Goal: Transaction & Acquisition: Purchase product/service

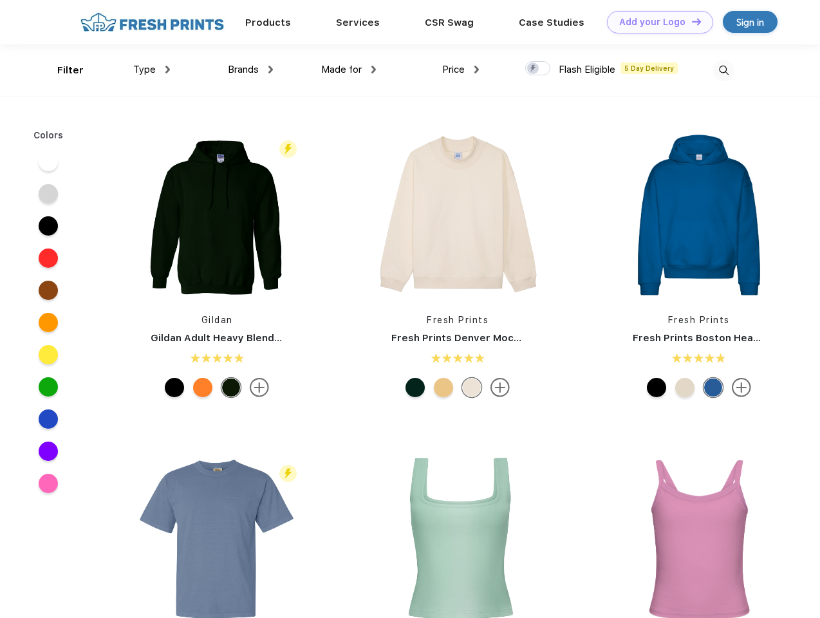
click at [656, 22] on link "Add your Logo Design Tool" at bounding box center [660, 22] width 106 height 23
click at [0, 0] on div "Design Tool" at bounding box center [0, 0] width 0 height 0
click at [691, 21] on link "Add your Logo Design Tool" at bounding box center [660, 22] width 106 height 23
click at [62, 70] on div "Filter" at bounding box center [70, 70] width 26 height 15
click at [152, 70] on span "Type" at bounding box center [144, 70] width 23 height 12
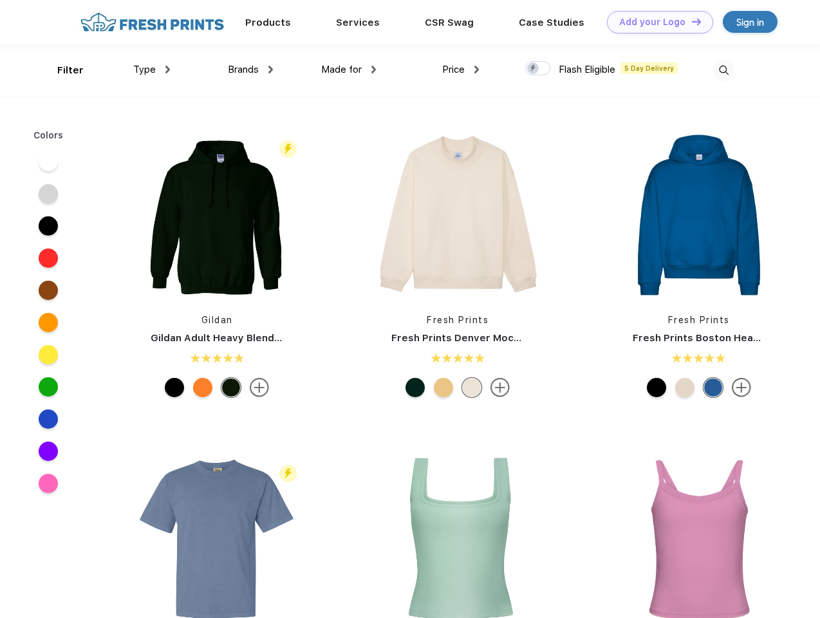
click at [250, 70] on span "Brands" at bounding box center [243, 70] width 31 height 12
click at [349, 70] on span "Made for" at bounding box center [341, 70] width 41 height 12
click at [461, 70] on span "Price" at bounding box center [453, 70] width 23 height 12
click at [538, 69] on div at bounding box center [537, 68] width 25 height 14
click at [534, 69] on input "checkbox" at bounding box center [529, 65] width 8 height 8
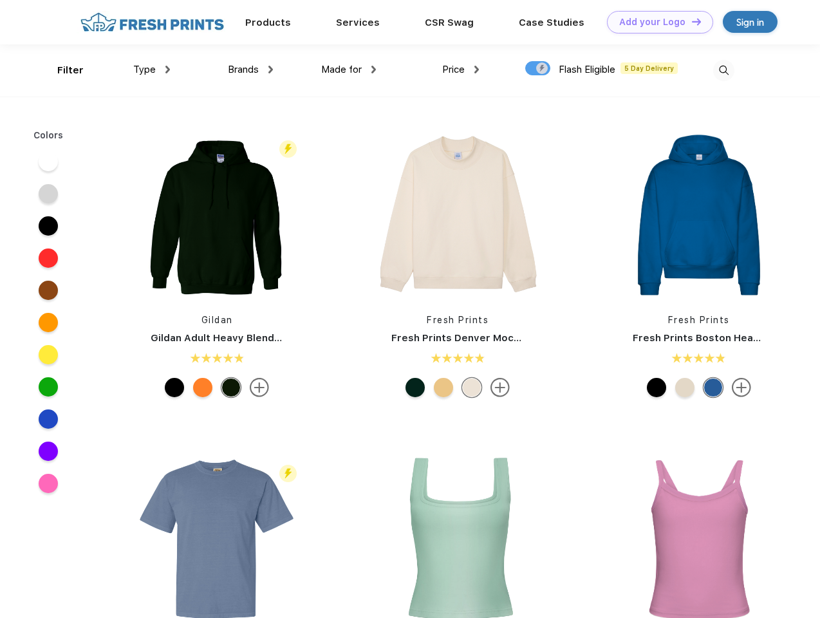
click at [724, 70] on img at bounding box center [723, 70] width 21 height 21
